Goal: Task Accomplishment & Management: Manage account settings

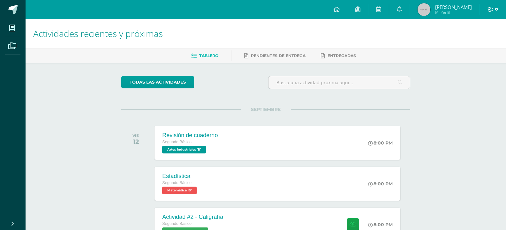
click at [495, 8] on icon at bounding box center [497, 10] width 4 height 6
click at [482, 40] on link "Cerrar sesión" at bounding box center [473, 43] width 50 height 9
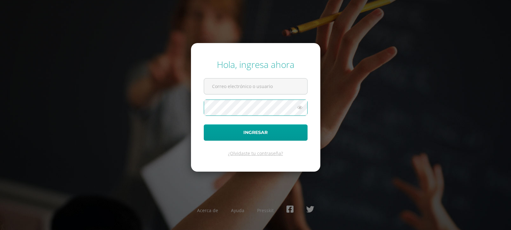
click at [414, 72] on div "Hola, ingresa ahora Ingresar ¿Olvidaste tu contraseña? Acerca de Ayuda Presskit" at bounding box center [255, 114] width 412 height 123
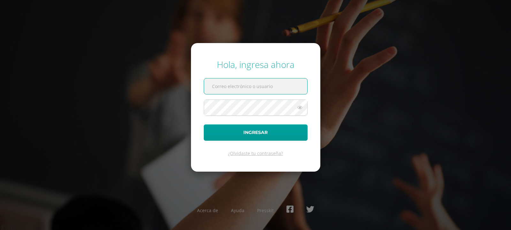
click at [254, 90] on input "text" at bounding box center [255, 87] width 103 height 16
type input "[EMAIL_ADDRESS][DOMAIN_NAME]"
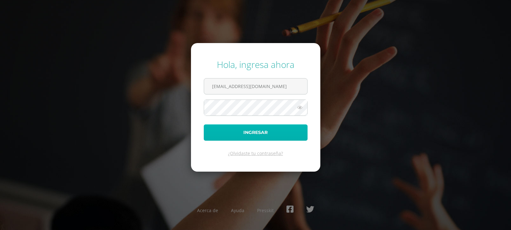
click at [278, 129] on button "Ingresar" at bounding box center [256, 133] width 104 height 16
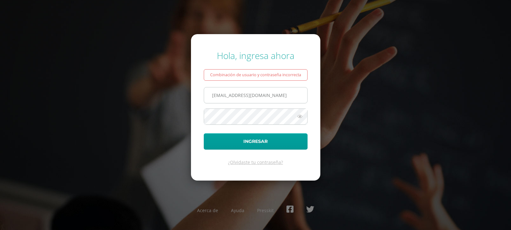
click at [255, 98] on input "[EMAIL_ADDRESS][DOMAIN_NAME]" at bounding box center [255, 95] width 103 height 16
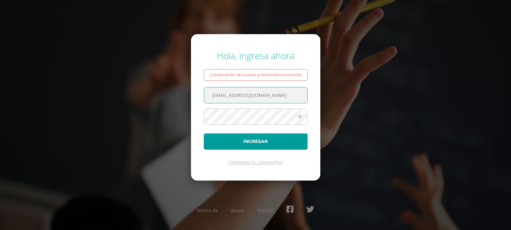
click at [293, 88] on input "[EMAIL_ADDRESS][DOMAIN_NAME]" at bounding box center [255, 95] width 103 height 16
click at [293, 99] on input "[EMAIL_ADDRESS][DOMAIN_NAME]" at bounding box center [255, 95] width 103 height 16
click at [235, 95] on input "[EMAIL_ADDRESS][DOMAIN_NAME]" at bounding box center [255, 95] width 103 height 16
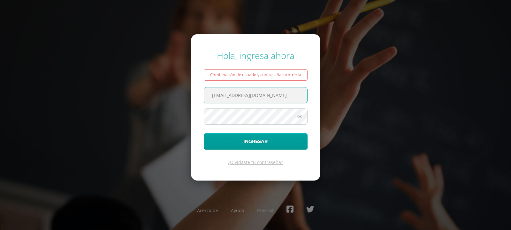
drag, startPoint x: 289, startPoint y: 94, endPoint x: 94, endPoint y: 106, distance: 195.7
click at [94, 106] on div "Hola, ingresa ahora Combinación de usuario y contraseña incorrecta 2021328@laes…" at bounding box center [255, 114] width 412 height 141
click at [245, 92] on input "text" at bounding box center [255, 95] width 103 height 16
type input "[EMAIL_ADDRESS][DOMAIN_NAME]"
click at [296, 118] on icon at bounding box center [300, 117] width 8 height 8
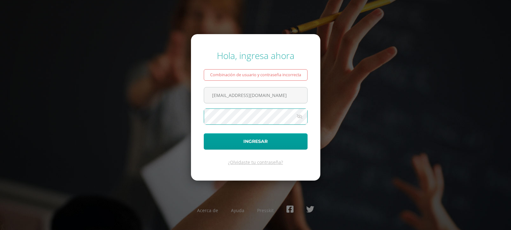
click at [204, 133] on button "Ingresar" at bounding box center [256, 141] width 104 height 16
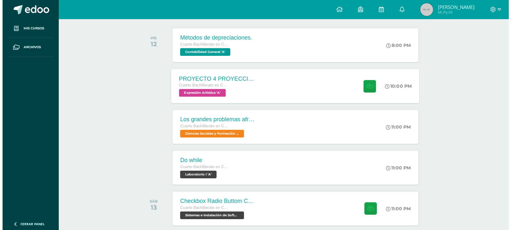
scroll to position [160, 0]
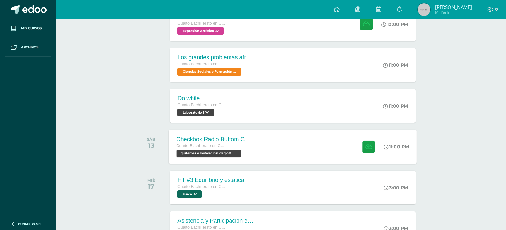
click at [310, 148] on div "Checkbox Radio Buttom Cajas de Selección Cuarto Bachillerato en CCLL con Orient…" at bounding box center [293, 147] width 248 height 34
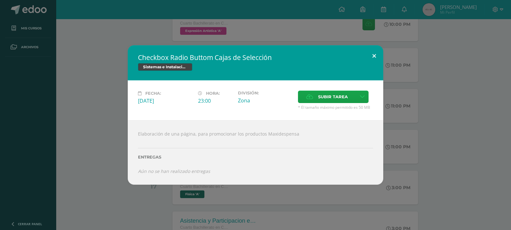
click at [378, 60] on button at bounding box center [374, 56] width 18 height 22
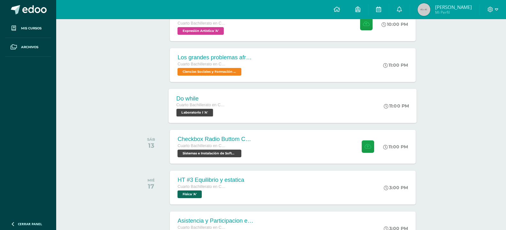
click at [301, 114] on div "Do while Cuarto Bachillerato en CCLL con Orientación en Computación Laboratorio…" at bounding box center [293, 106] width 248 height 34
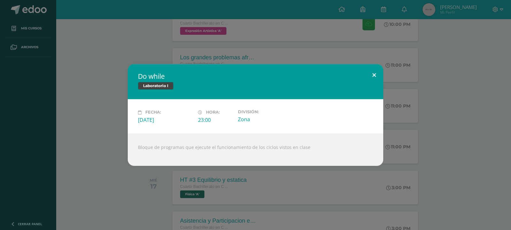
click at [381, 74] on button at bounding box center [374, 75] width 18 height 22
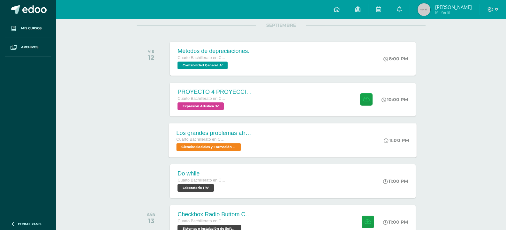
scroll to position [96, 0]
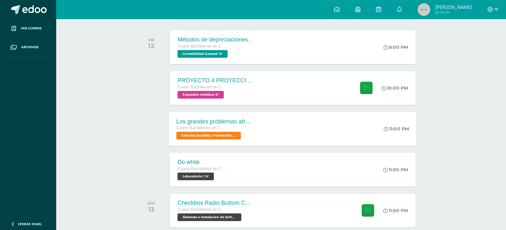
click at [287, 132] on div "Los grandes problemas afrontados Cuarto Bachillerato en CCLL con Orientación en…" at bounding box center [293, 129] width 248 height 34
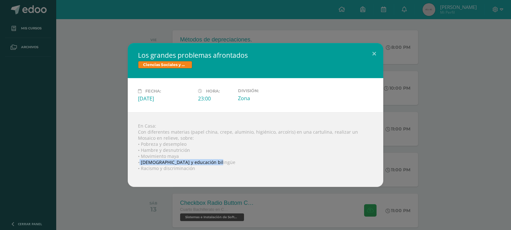
drag, startPoint x: 214, startPoint y: 160, endPoint x: 139, endPoint y: 163, distance: 75.4
click at [139, 163] on div "En Casa: Con diferentes materias (papel china, crepe, aluminio, higiénico, arco…" at bounding box center [255, 149] width 255 height 75
copy div "Analfabetismo y educación bilingüe"
drag, startPoint x: 192, startPoint y: 168, endPoint x: 158, endPoint y: 169, distance: 33.2
click at [158, 169] on div "En Casa: Con diferentes materias (papel china, crepe, aluminio, higiénico, arco…" at bounding box center [255, 149] width 255 height 75
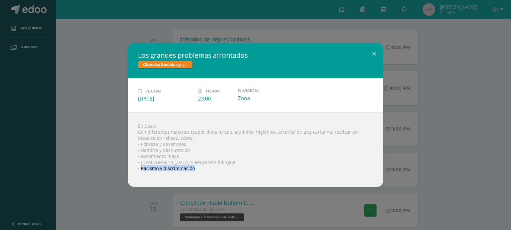
drag, startPoint x: 193, startPoint y: 169, endPoint x: 142, endPoint y: 168, distance: 50.8
click at [142, 168] on div "En Casa: Con diferentes materias (papel china, crepe, aluminio, higiénico, arco…" at bounding box center [255, 149] width 255 height 75
copy div "Racismo y discriminación"
click at [374, 53] on button at bounding box center [374, 54] width 18 height 22
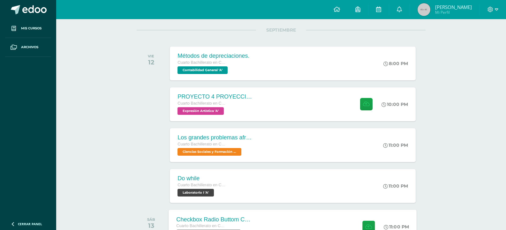
scroll to position [32, 0]
